Goal: Complete application form: Complete application form

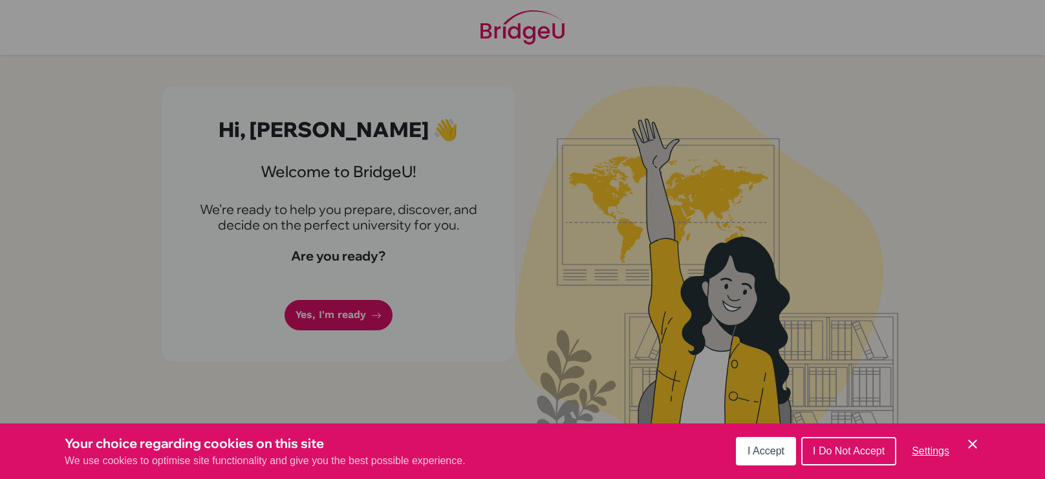
click at [974, 446] on icon "Cookie Control Close Icon" at bounding box center [973, 444] width 16 height 16
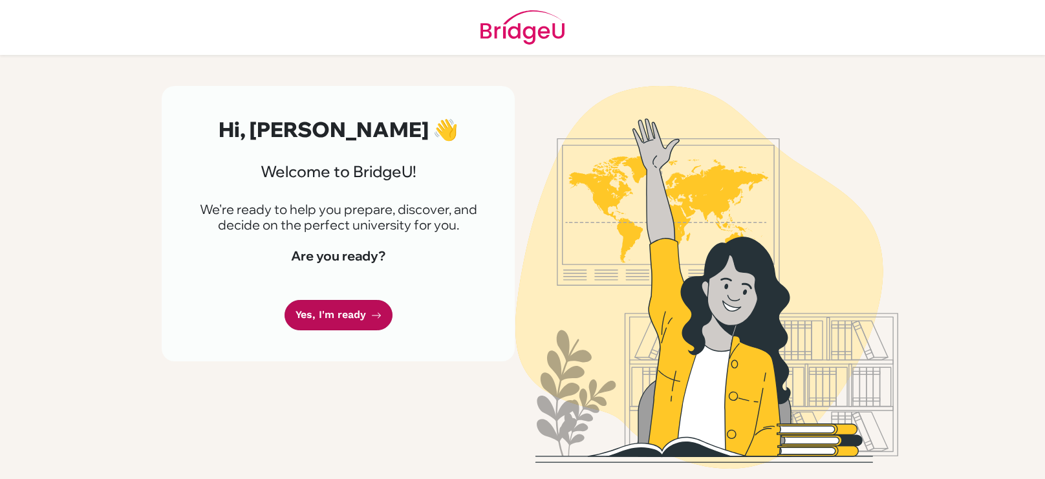
click at [336, 314] on link "Yes, I'm ready" at bounding box center [339, 315] width 108 height 30
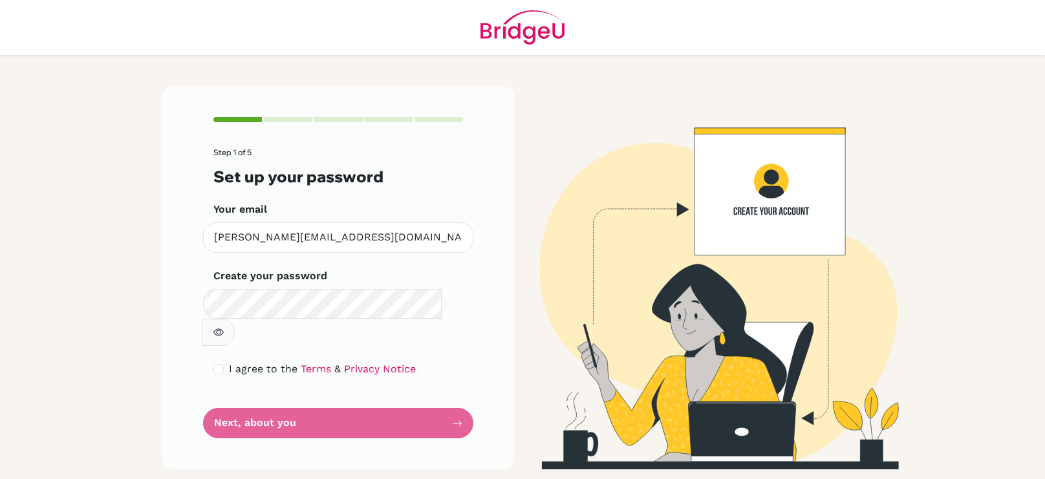
click at [235, 319] on button "button" at bounding box center [218, 332] width 32 height 27
click at [220, 330] on icon "button" at bounding box center [218, 332] width 5 height 5
click at [219, 364] on input "checkbox" at bounding box center [218, 369] width 10 height 10
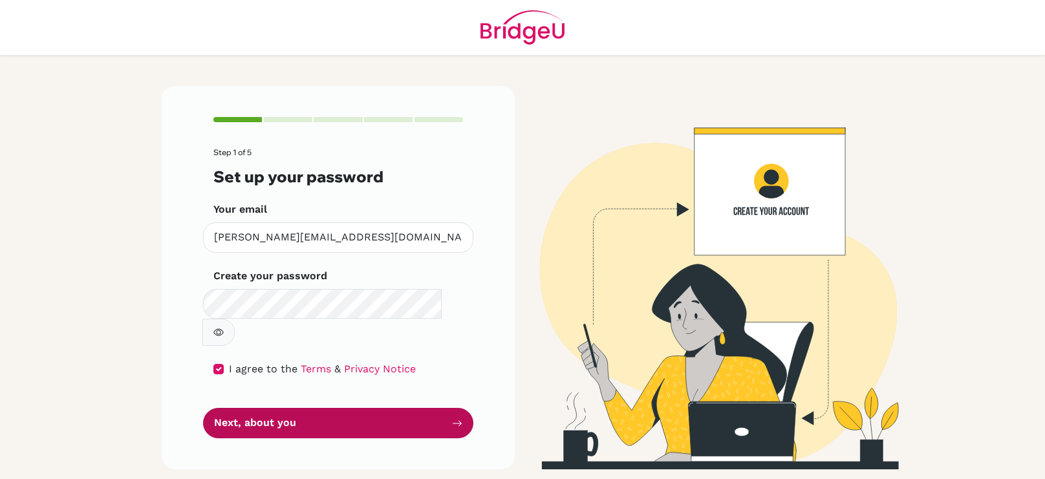
click at [252, 408] on button "Next, about you" at bounding box center [338, 423] width 270 height 30
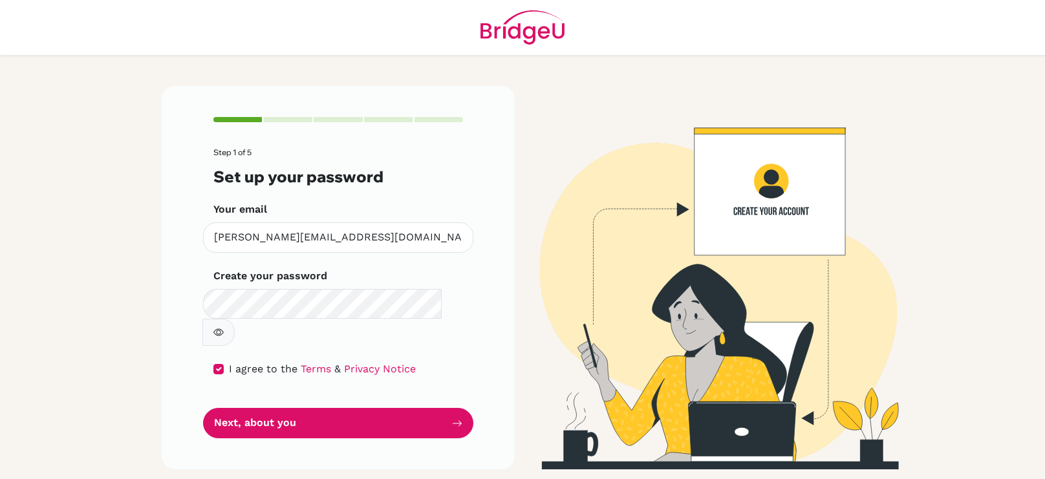
click at [219, 361] on div "I agree to the Terms & Privacy Notice" at bounding box center [338, 369] width 250 height 16
click at [219, 364] on input "checkbox" at bounding box center [218, 369] width 10 height 10
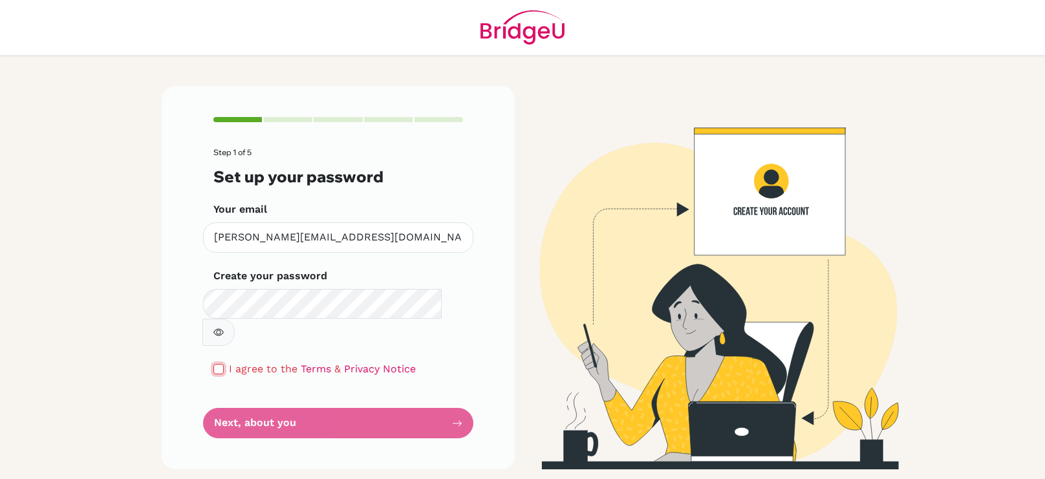
click at [219, 364] on input "checkbox" at bounding box center [218, 369] width 10 height 10
checkbox input "true"
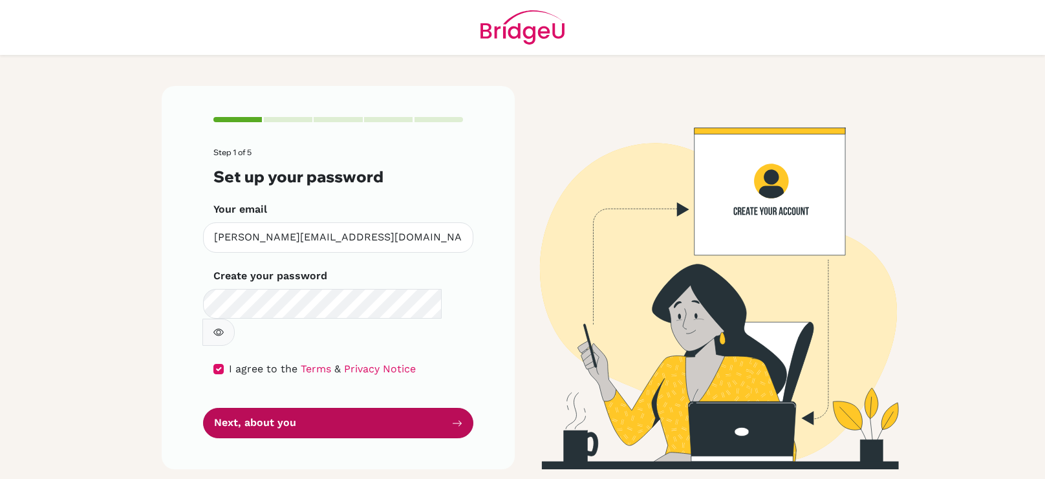
click at [268, 408] on button "Next, about you" at bounding box center [338, 423] width 270 height 30
click at [274, 408] on button "Next, about you" at bounding box center [338, 423] width 270 height 30
